Goal: Find specific page/section: Find specific page/section

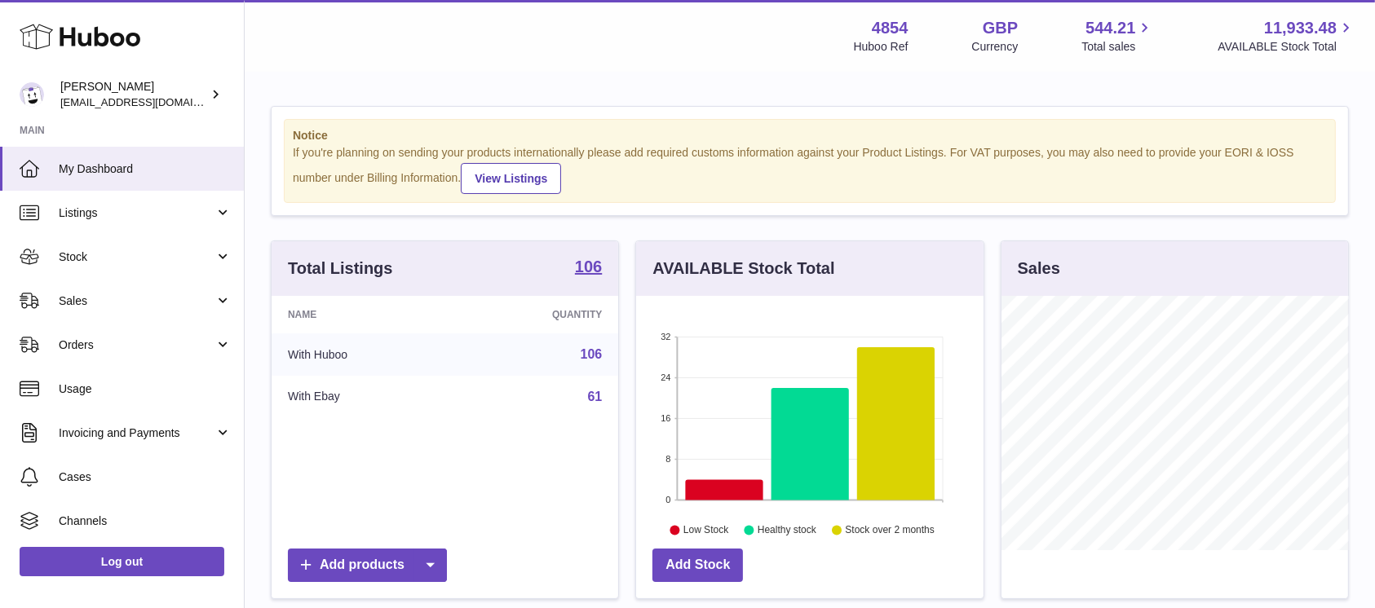
scroll to position [254, 347]
click at [150, 304] on span "Sales" at bounding box center [137, 301] width 156 height 15
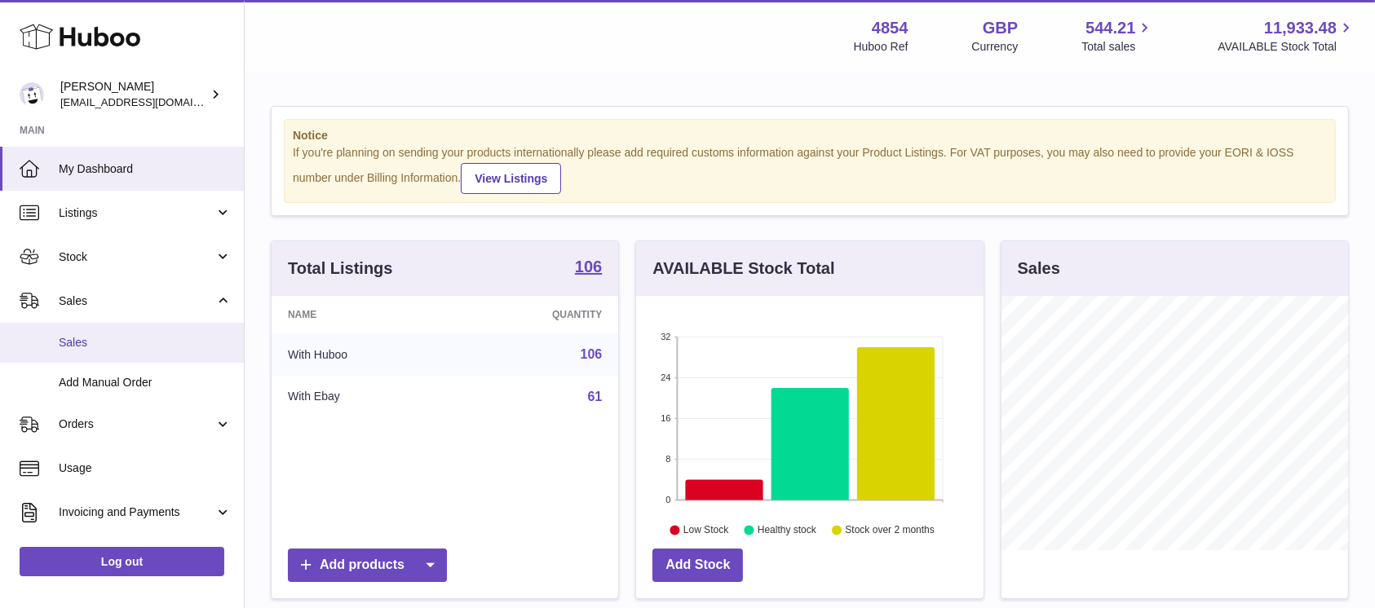
click at [124, 348] on span "Sales" at bounding box center [145, 342] width 173 height 15
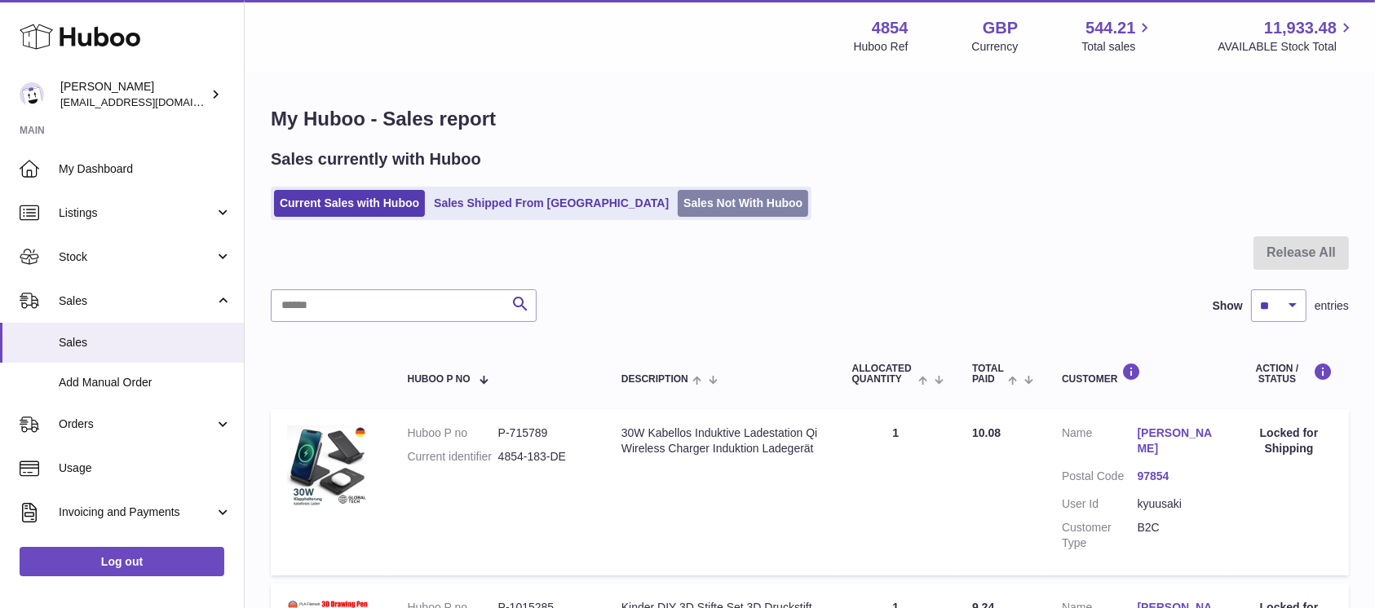
click at [679, 199] on link "Sales Not With Huboo" at bounding box center [743, 203] width 130 height 27
